Goal: Find specific page/section: Find specific page/section

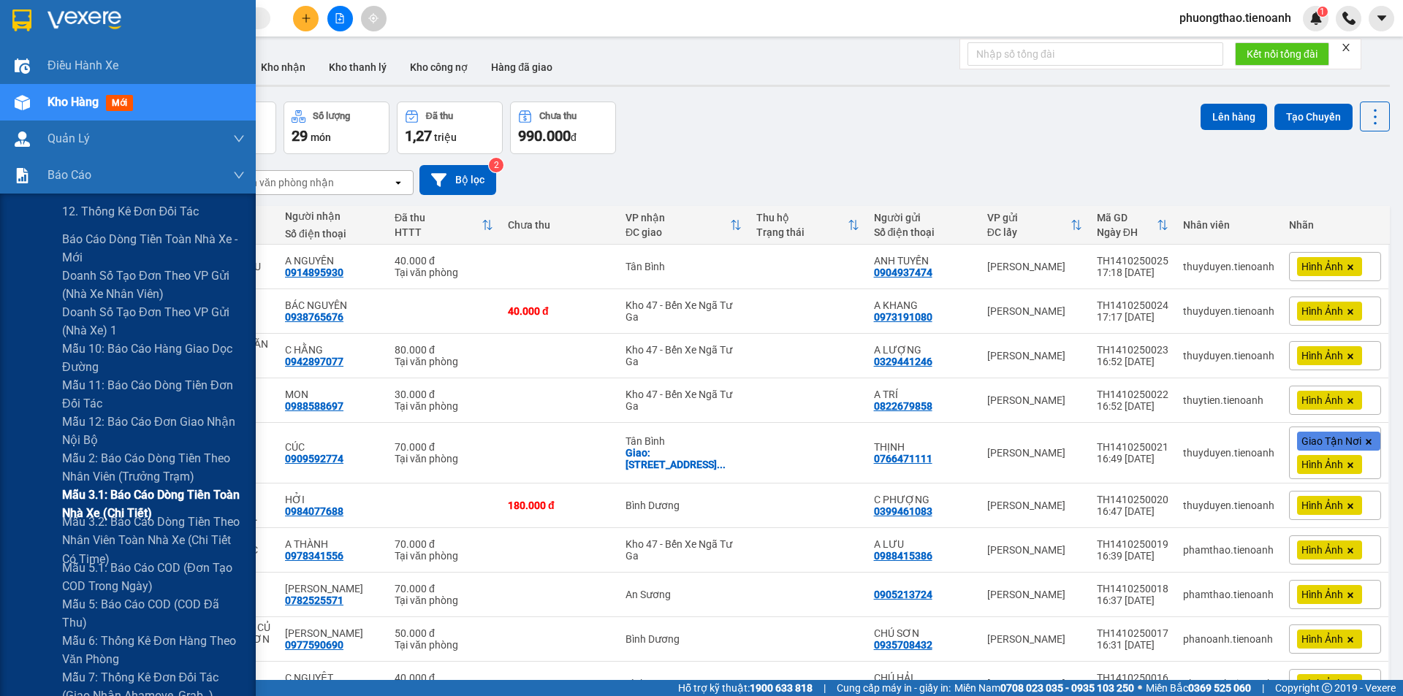
click at [124, 512] on span "Mẫu 3.1: Báo cáo dòng tiền toàn nhà xe (Chi Tiết)" at bounding box center [153, 504] width 183 height 37
